Goal: Transaction & Acquisition: Purchase product/service

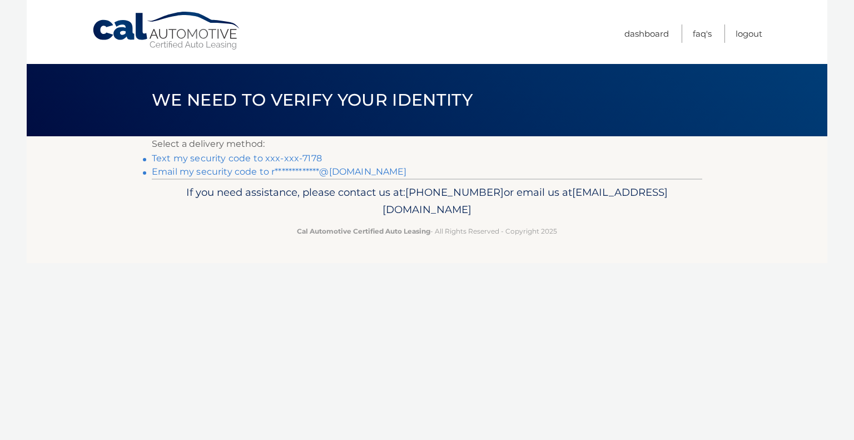
click at [291, 160] on link "Text my security code to xxx-xxx-7178" at bounding box center [237, 158] width 170 height 11
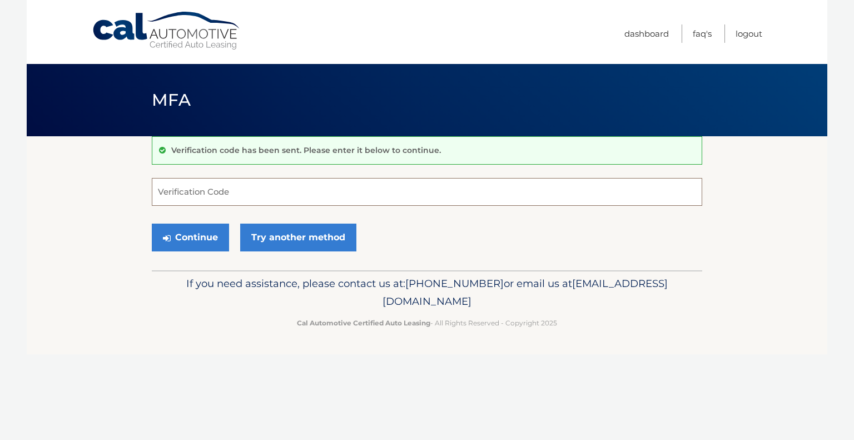
click at [266, 187] on input "Verification Code" at bounding box center [427, 192] width 550 height 28
type input "563124"
click at [200, 235] on button "Continue" at bounding box center [190, 237] width 77 height 28
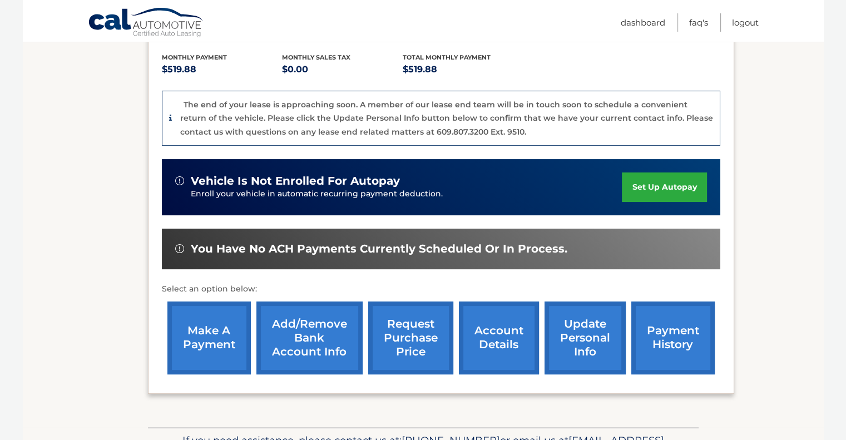
scroll to position [236, 0]
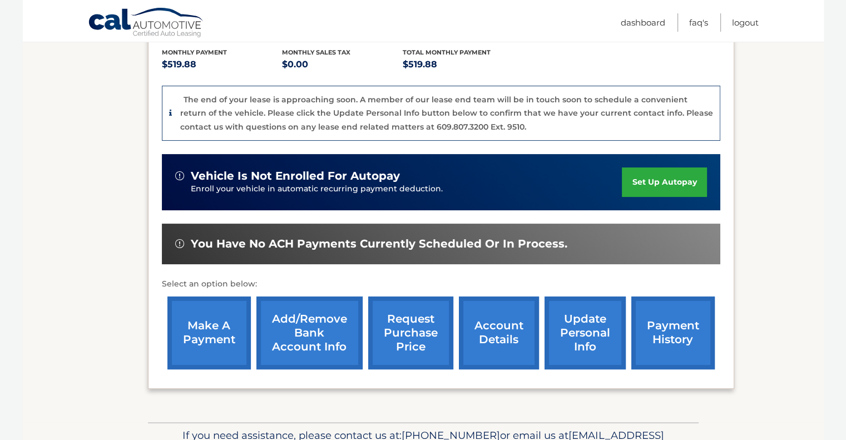
click at [223, 329] on link "make a payment" at bounding box center [208, 332] width 83 height 73
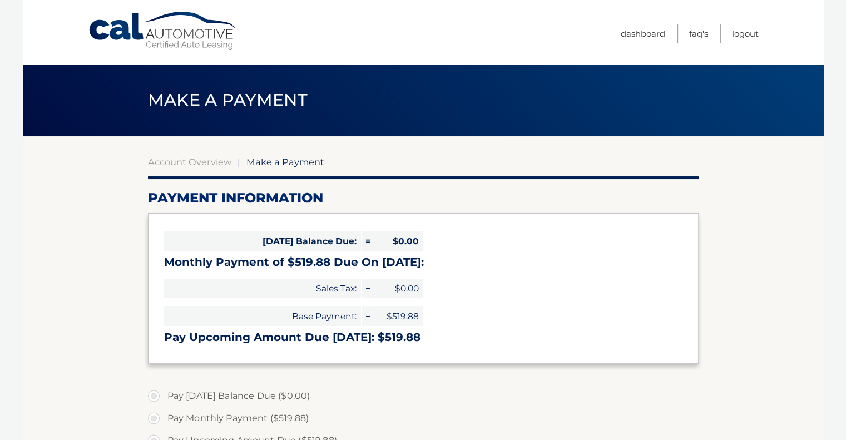
select select "NGFhZWQ3NWYtY2FjOC00NWU2LTg2NWQtNjg0ZjY1YjFjZjJh"
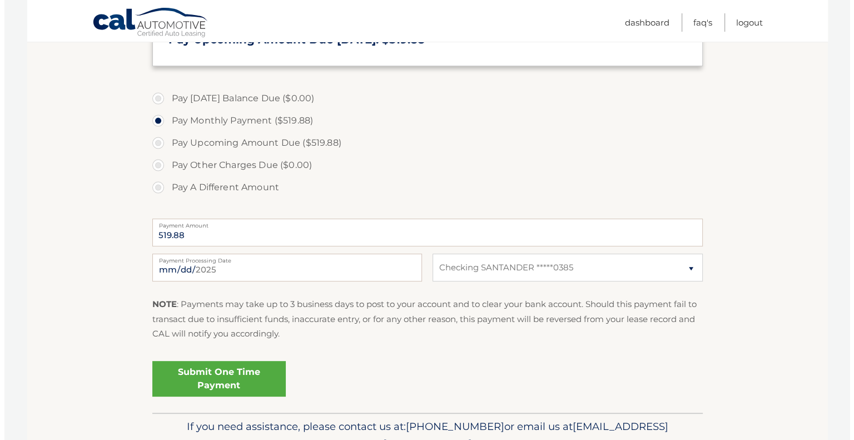
scroll to position [286, 0]
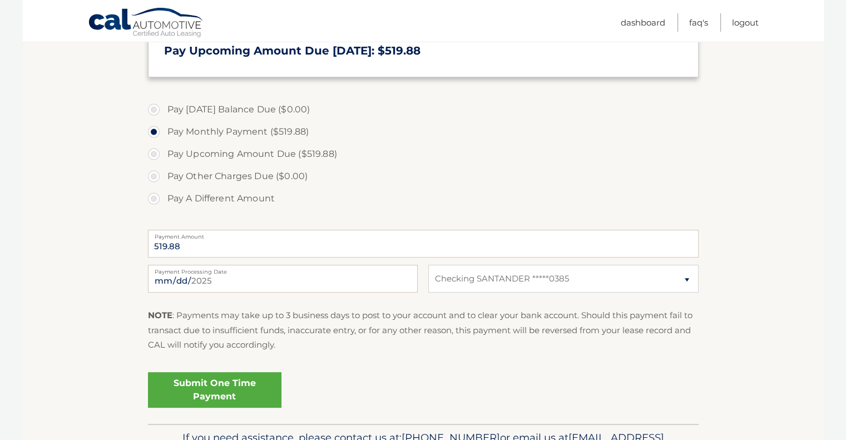
click at [210, 402] on link "Submit One Time Payment" at bounding box center [214, 390] width 133 height 36
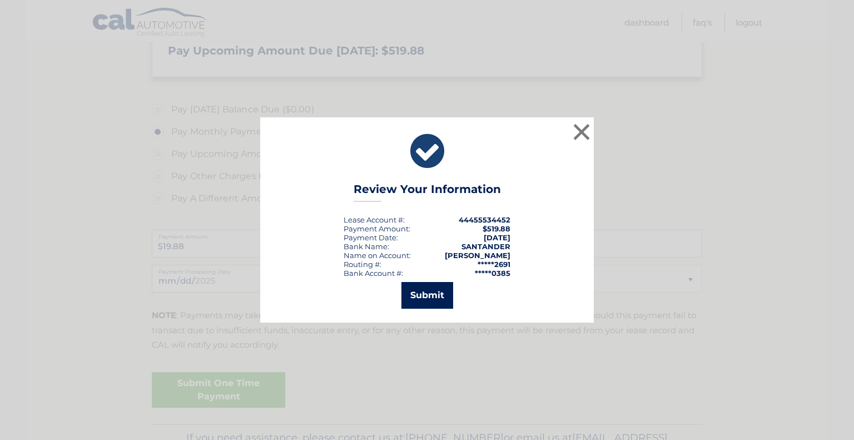
click at [433, 293] on button "Submit" at bounding box center [427, 295] width 52 height 27
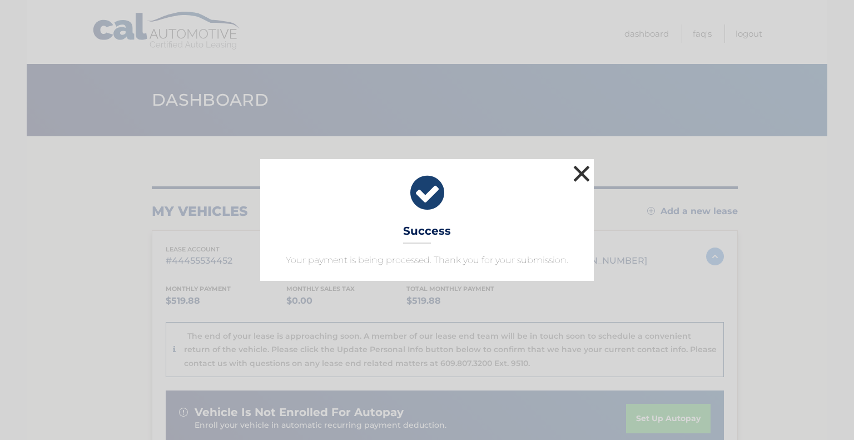
click at [585, 170] on button "×" at bounding box center [581, 173] width 22 height 22
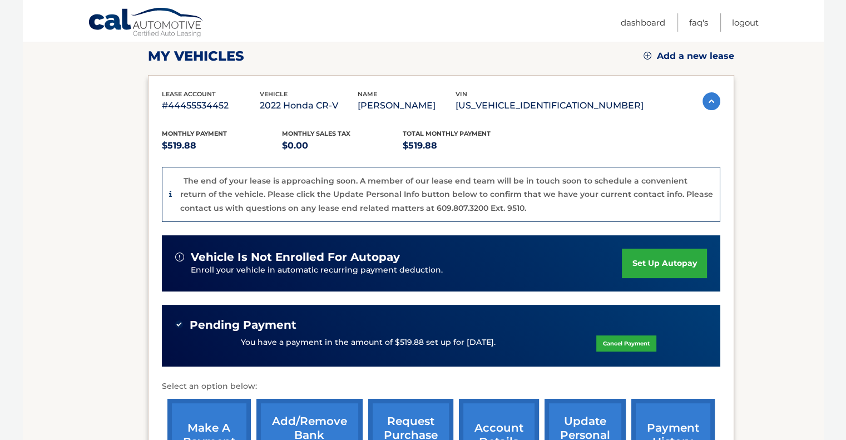
scroll to position [126, 0]
